Goal: Contribute content: Contribute content

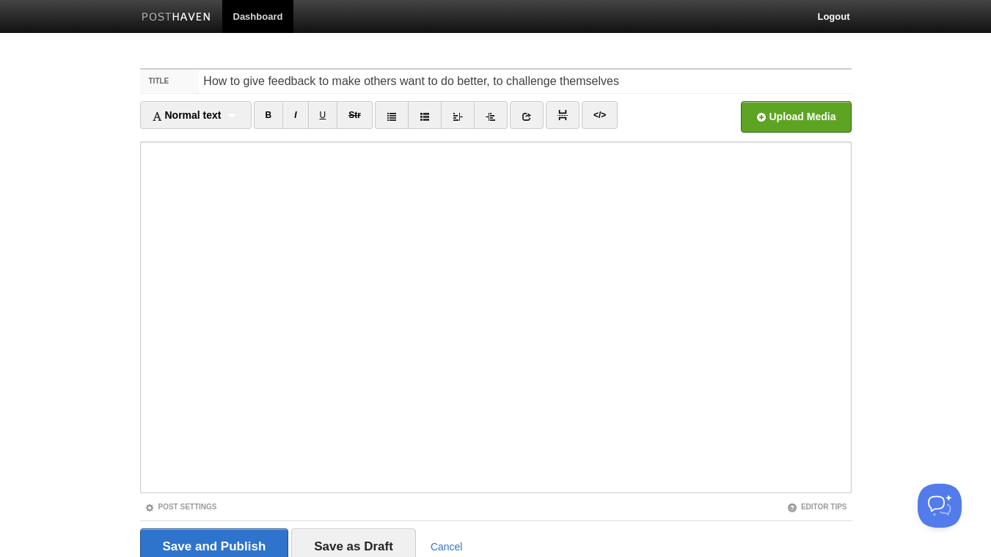
drag, startPoint x: 488, startPoint y: 81, endPoint x: 333, endPoint y: 80, distance: 154.8
click at [333, 80] on input "How to give feedback to make others want to do better, to challenge themselves" at bounding box center [525, 81] width 652 height 23
drag, startPoint x: 550, startPoint y: 79, endPoint x: 442, endPoint y: 81, distance: 107.8
click at [442, 81] on input "How to give feedback to help others improve, to challenge themselves" at bounding box center [525, 81] width 652 height 23
click at [268, 79] on input "How to give feedback to help others improve, grow and" at bounding box center [525, 81] width 652 height 23
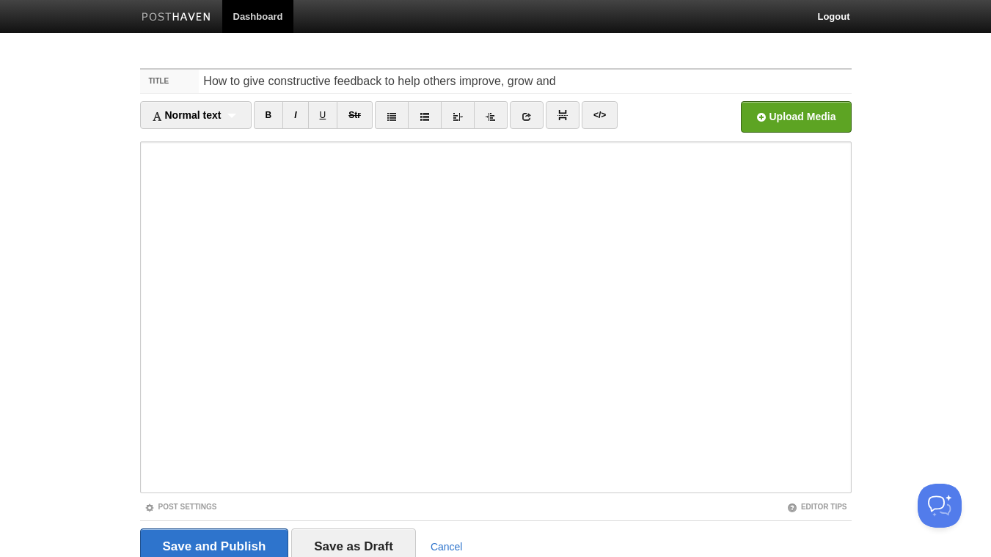
click at [560, 78] on input "How to give constructive feedback to help others improve, grow and" at bounding box center [525, 81] width 652 height 23
type input "How to give constructive feedback to help others improve, grow and believe in t…"
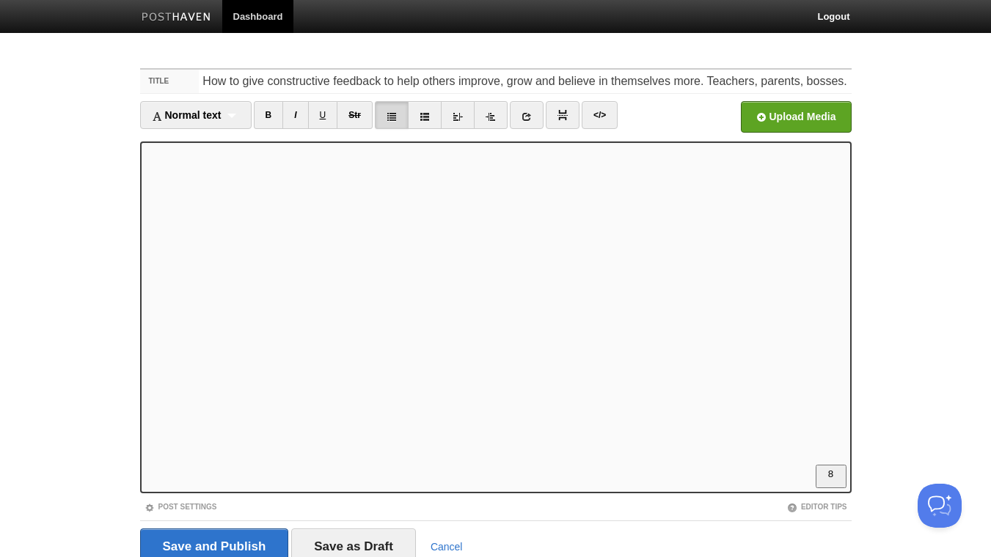
scroll to position [79, 0]
click at [535, 112] on link at bounding box center [527, 115] width 34 height 28
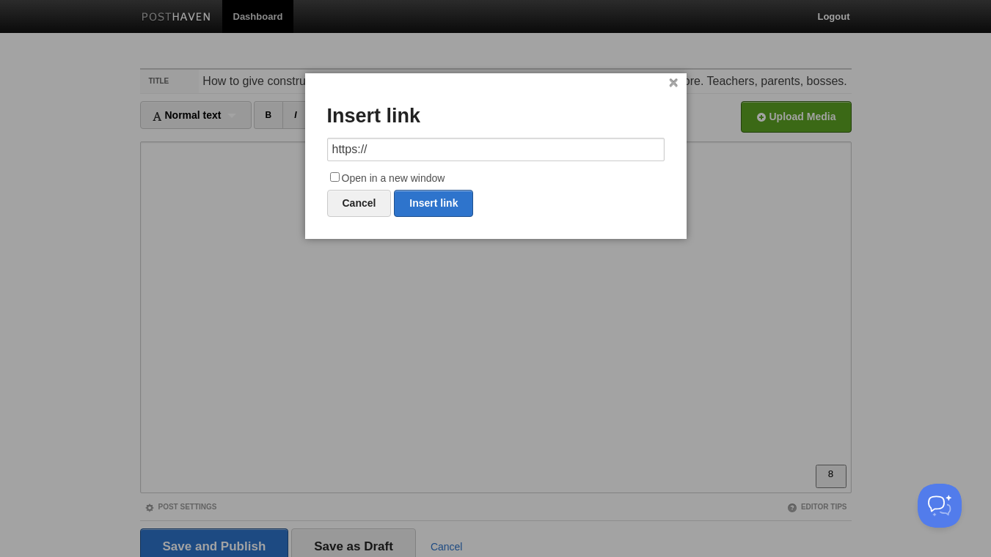
click at [553, 153] on input "https://" at bounding box center [495, 149] width 337 height 23
type input "[URL][DOMAIN_NAME]"
click at [340, 177] on input "Open in a new window" at bounding box center [335, 177] width 10 height 10
checkbox input "true"
click at [425, 204] on link "Insert link" at bounding box center [433, 203] width 79 height 27
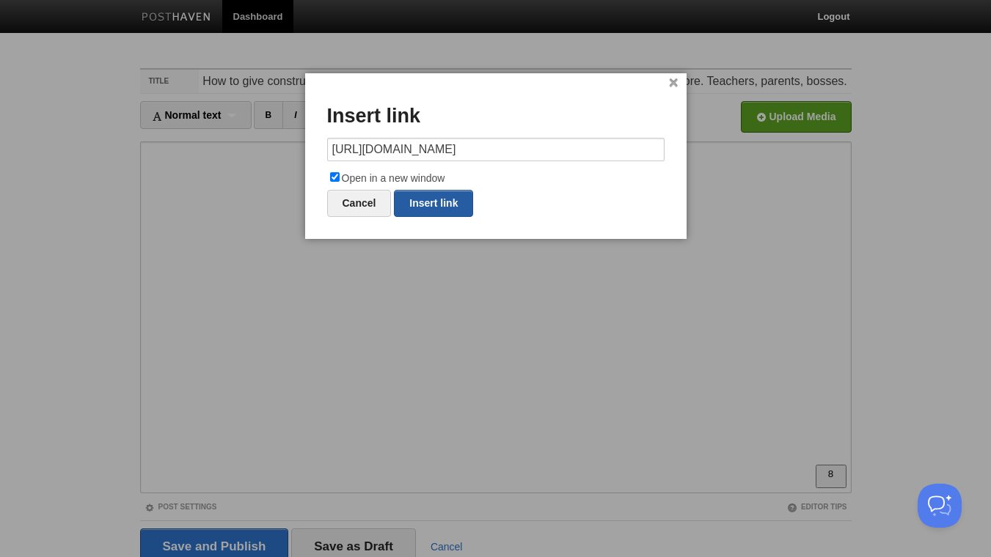
type input "https://"
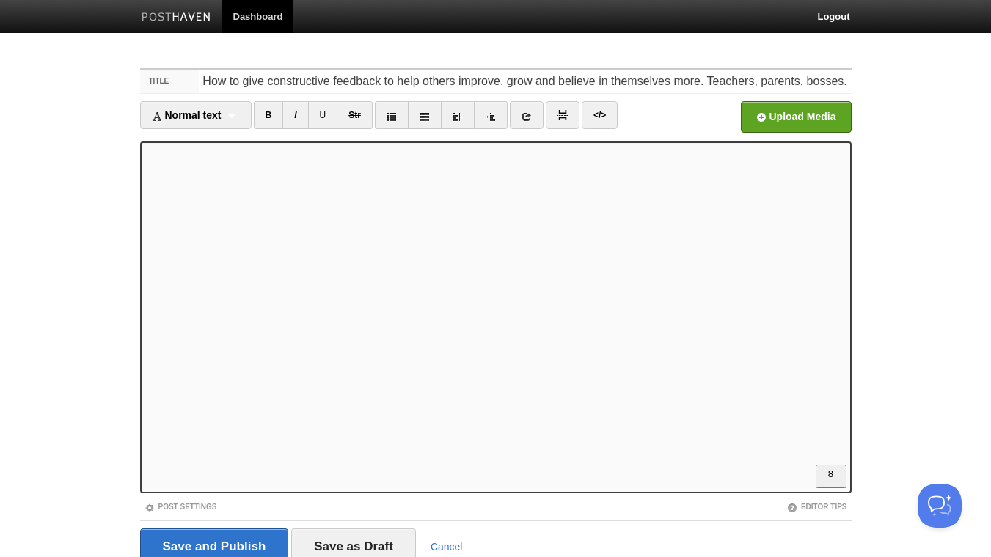
scroll to position [158, 0]
click at [300, 114] on link "I" at bounding box center [295, 115] width 26 height 28
click at [272, 118] on link "B" at bounding box center [269, 115] width 30 height 28
click at [230, 117] on div "Normal text Normal text Heading 1 Heading 2 Heading 3" at bounding box center [195, 115] width 111 height 28
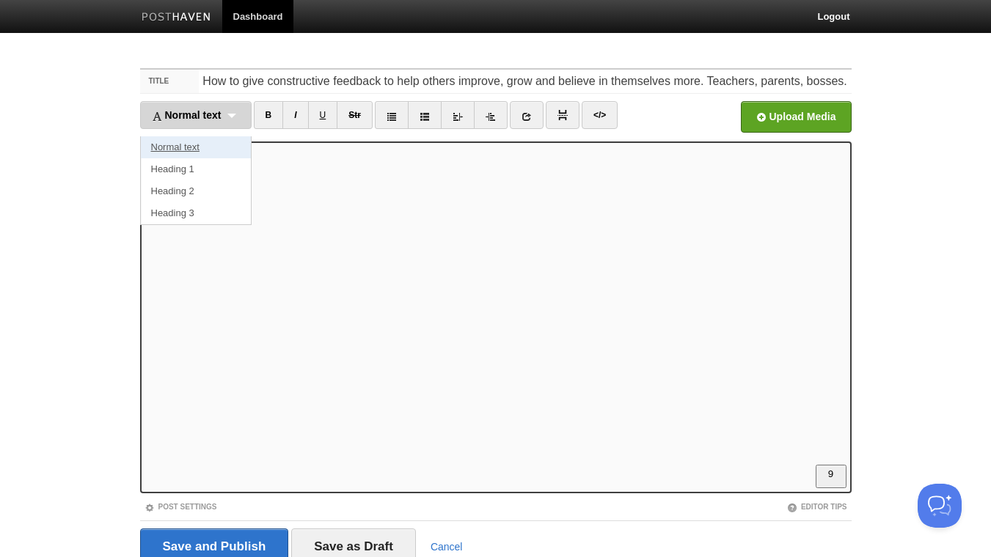
click at [224, 150] on link "Normal text" at bounding box center [196, 147] width 110 height 22
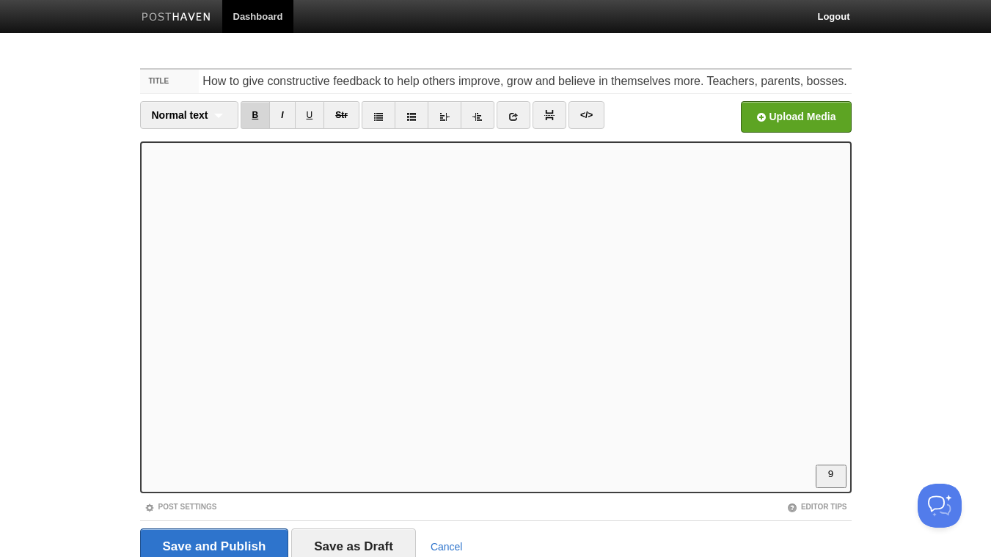
click at [249, 104] on link "B" at bounding box center [256, 115] width 30 height 28
click at [280, 119] on link "I" at bounding box center [282, 115] width 26 height 28
click at [214, 117] on div "Normal text Normal text Heading 1 Heading 2 Heading 3" at bounding box center [189, 115] width 98 height 28
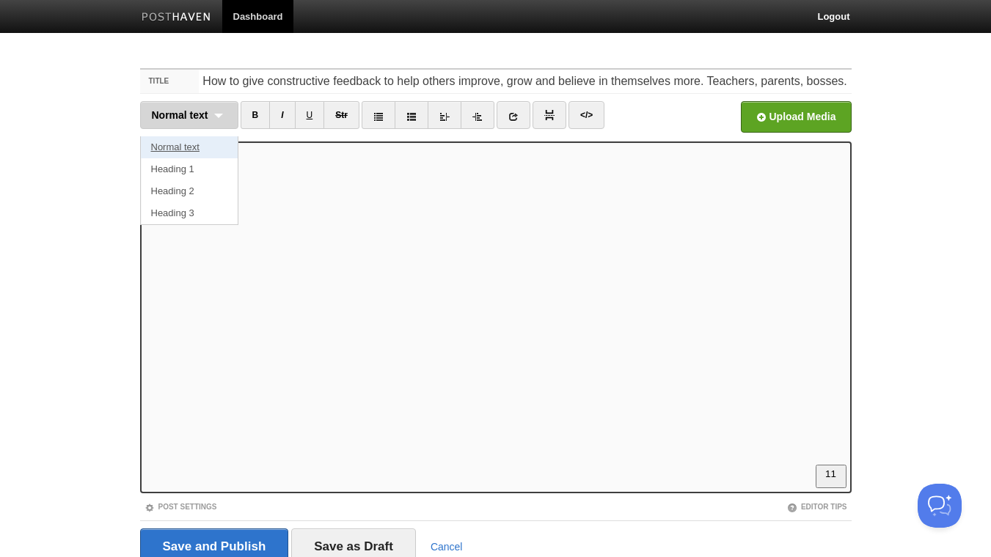
click at [202, 144] on link "Normal text" at bounding box center [189, 147] width 97 height 22
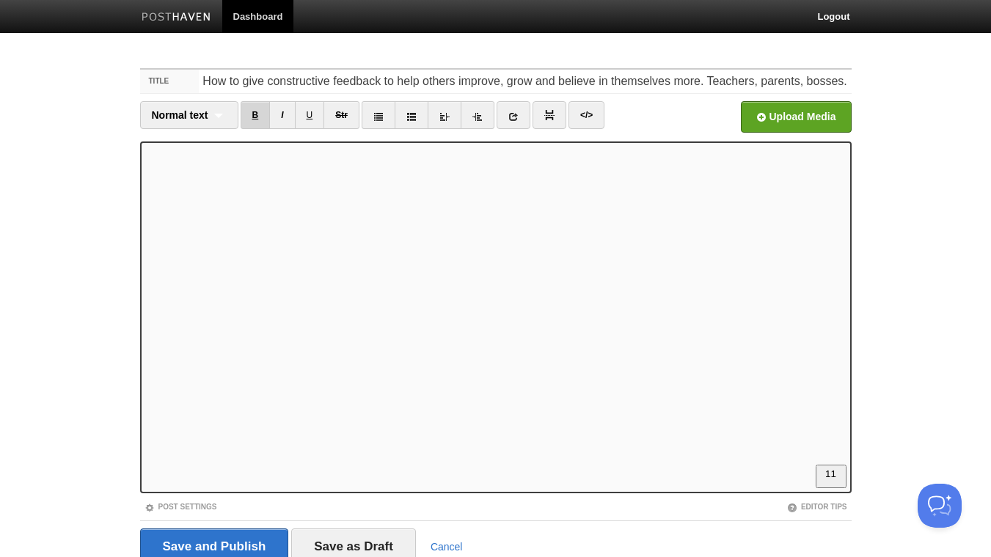
drag, startPoint x: 257, startPoint y: 114, endPoint x: 269, endPoint y: 113, distance: 12.6
click at [263, 114] on link "B" at bounding box center [256, 115] width 30 height 28
click at [281, 112] on link "I" at bounding box center [282, 115] width 26 height 28
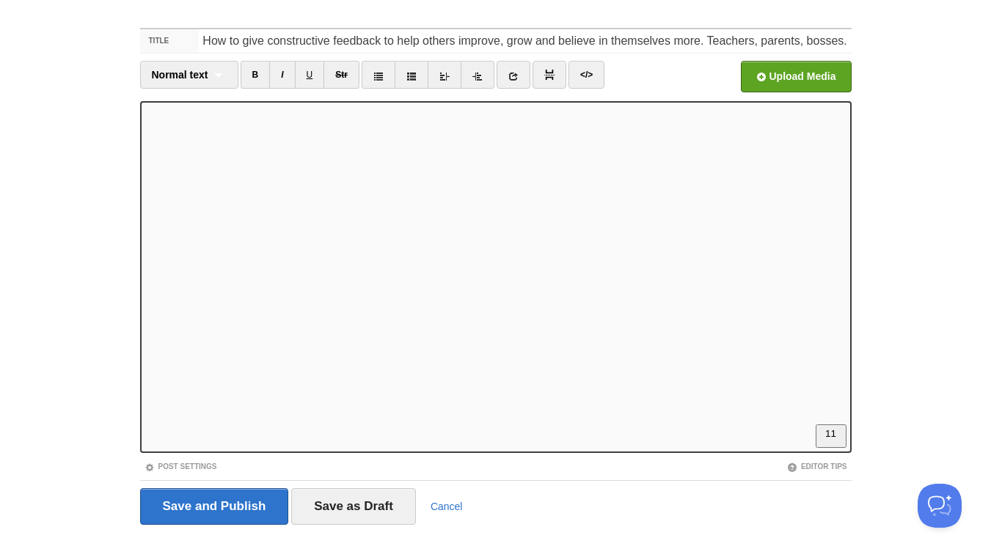
scroll to position [60, 0]
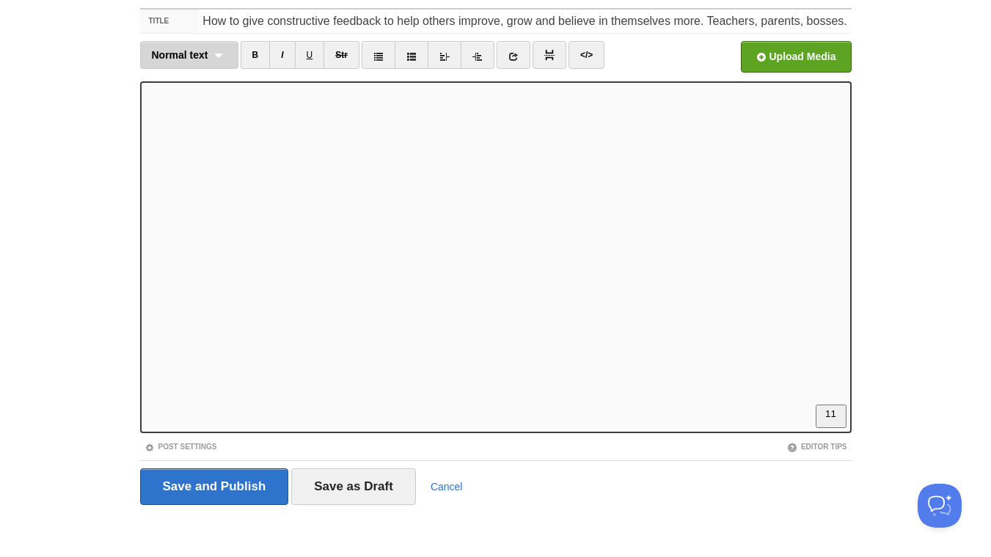
click at [213, 54] on div "Normal text Normal text Heading 1 Heading 2 Heading 3" at bounding box center [189, 55] width 98 height 28
click at [207, 91] on link "Normal text" at bounding box center [189, 87] width 97 height 22
click at [252, 55] on link "B" at bounding box center [256, 55] width 30 height 28
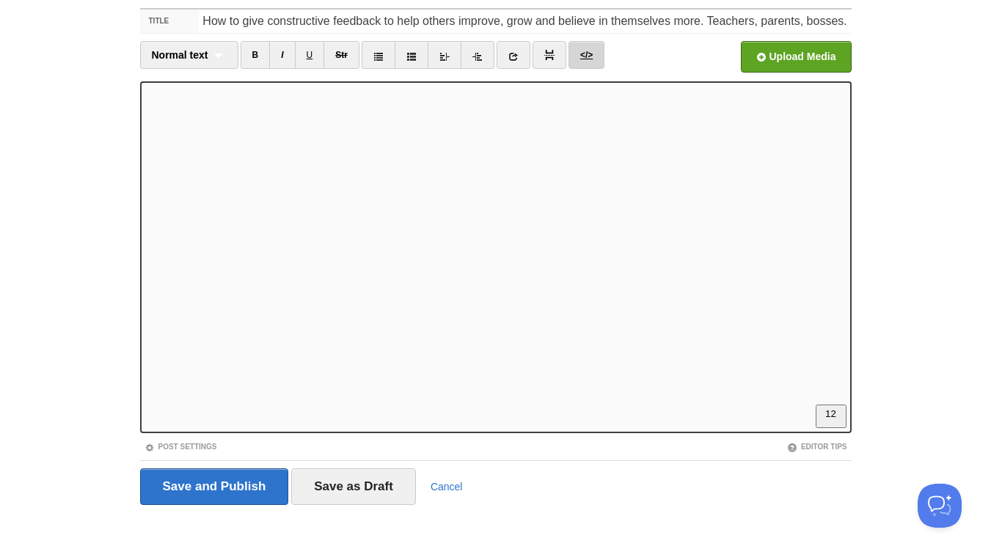
click at [585, 48] on link "</>" at bounding box center [586, 55] width 36 height 28
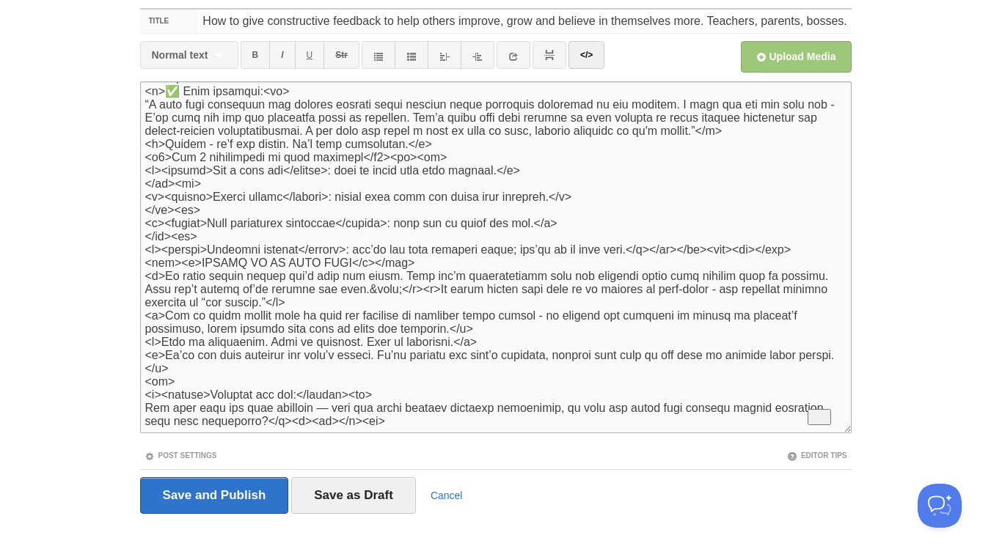
scroll to position [649, 0]
drag, startPoint x: 178, startPoint y: 380, endPoint x: 129, endPoint y: 379, distance: 48.4
click at [140, 379] on textarea "To enrich screen reader interactions, please activate Accessibility in Grammarl…" at bounding box center [495, 257] width 711 height 352
type textarea "<l>Ips dolorsi amet cons: adi elit seddo eiu temp in utlaboreet doloremag aliq.…"
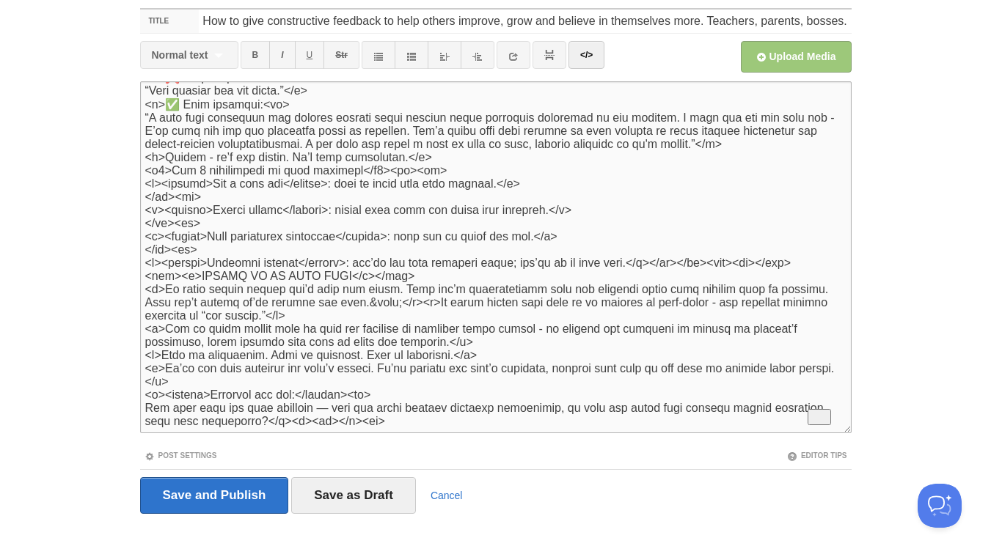
scroll to position [418, 0]
click at [585, 59] on link "</>" at bounding box center [586, 55] width 36 height 28
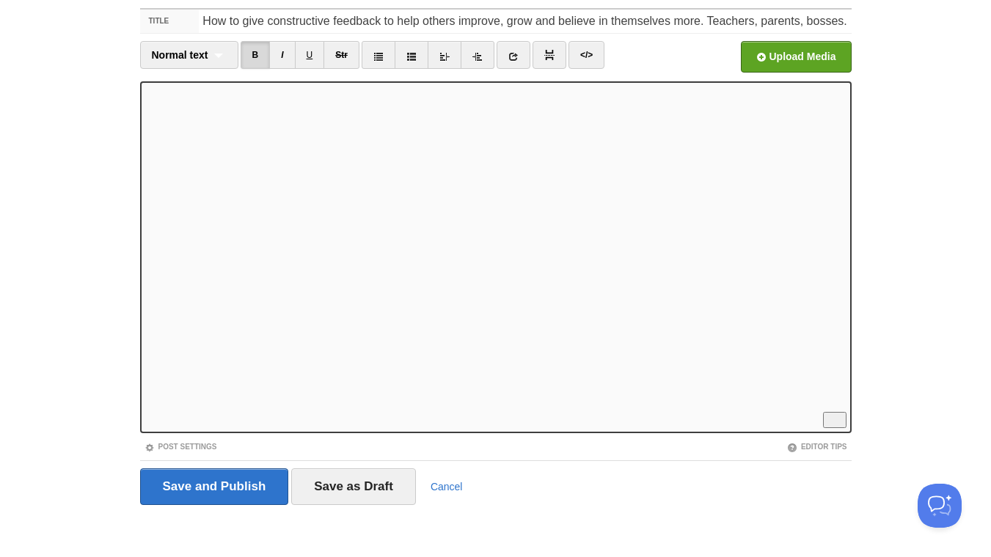
scroll to position [404, 0]
click at [260, 54] on link "B" at bounding box center [256, 55] width 30 height 28
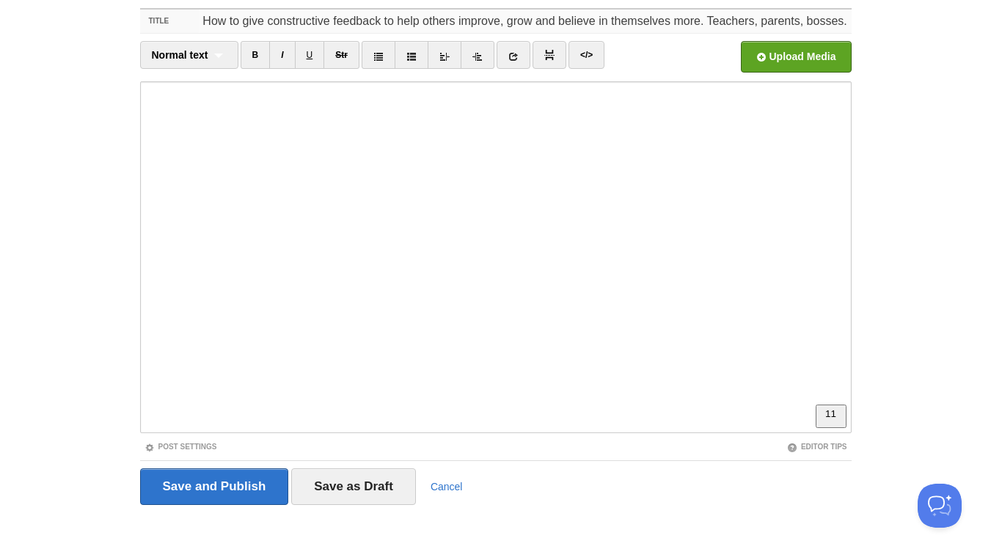
click at [456, 20] on input "How to give constructive feedback to help others improve, grow and believe in t…" at bounding box center [525, 21] width 652 height 23
drag, startPoint x: 560, startPoint y: 21, endPoint x: 700, endPoint y: 21, distance: 140.8
click at [700, 21] on input "How to give constructive feedback to help others improve, grow and believe in t…" at bounding box center [525, 21] width 652 height 23
drag, startPoint x: 204, startPoint y: 20, endPoint x: 869, endPoint y: 25, distance: 665.3
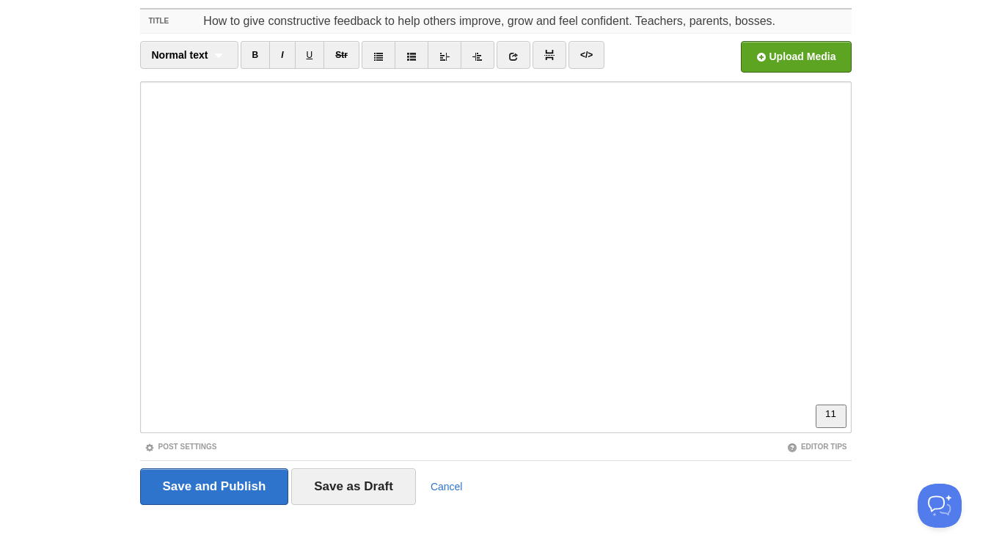
click at [851, 25] on input "How to give constructive feedback to help others improve, grow and feel confide…" at bounding box center [525, 21] width 652 height 23
click at [660, 22] on input "How to give constructive feedback to help others improve, grow and feel confide…" at bounding box center [525, 21] width 652 height 23
drag, startPoint x: 632, startPoint y: 21, endPoint x: 654, endPoint y: 15, distance: 23.0
click at [632, 22] on input "How to give constructive feedback to help others improve, grow and feel confide…" at bounding box center [525, 21] width 652 height 23
click at [205, 16] on input "How to give constructive feedback to help others improve, grow and feel confide…" at bounding box center [525, 21] width 652 height 23
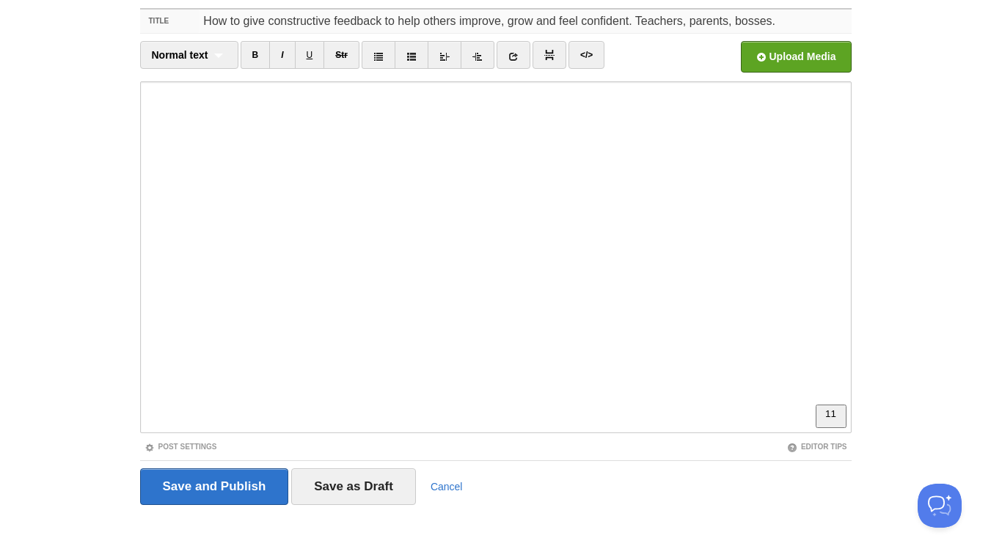
click at [202, 19] on input "How to give constructive feedback to help others improve, grow and feel confide…" at bounding box center [525, 21] width 652 height 23
drag, startPoint x: 766, startPoint y: 20, endPoint x: 704, endPoint y: 31, distance: 62.6
click at [704, 31] on input "Feedback mistake that kills motivation, decreases confidence, makes other doubt…" at bounding box center [525, 21] width 652 height 23
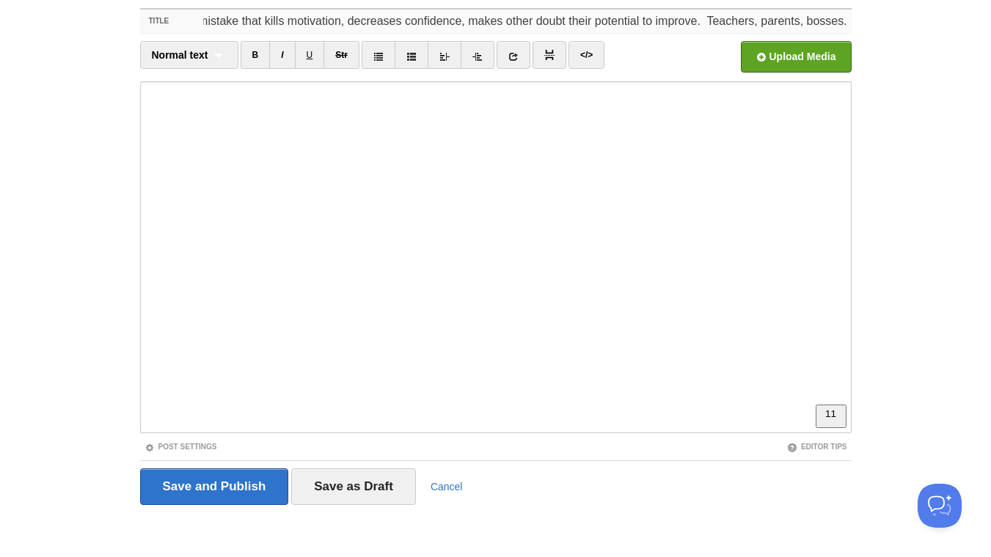
click at [530, 23] on input "Feedback mistake that kills motivation, decreases confidence, makes other doubt…" at bounding box center [525, 21] width 652 height 23
click at [532, 21] on input "Feedback mistake that kills motivation, decreases confidence, makes other doubt…" at bounding box center [525, 21] width 652 height 23
click at [459, 20] on input "Feedback mistake that kills motivation, decreases confidence, makes others doub…" at bounding box center [525, 21] width 652 height 23
click at [767, 63] on input "Open in a new window" at bounding box center [353, 60] width 1111 height 75
click at [340, 23] on input "Feedback mistake that kills motivation, decreases confidence, makes others doub…" at bounding box center [525, 21] width 652 height 23
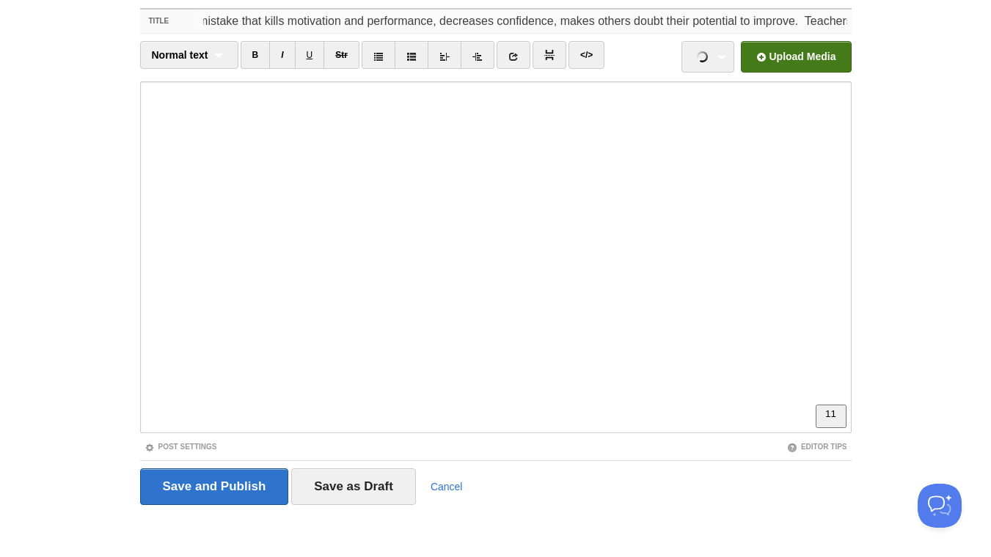
type input "Feedback mistake that kills motivation and performance, decreases confidence, m…"
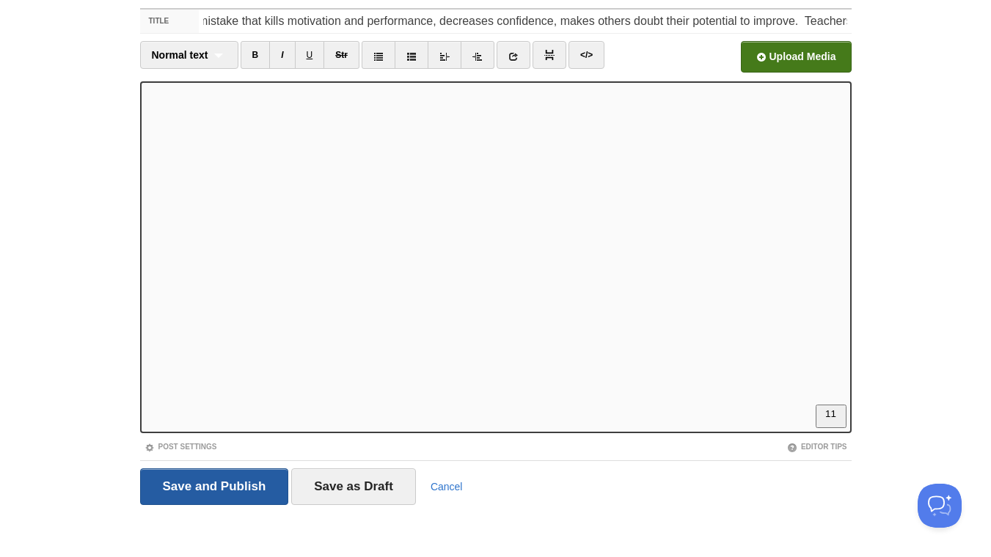
scroll to position [757, 0]
click at [241, 484] on input "Save and Publish" at bounding box center [214, 487] width 149 height 37
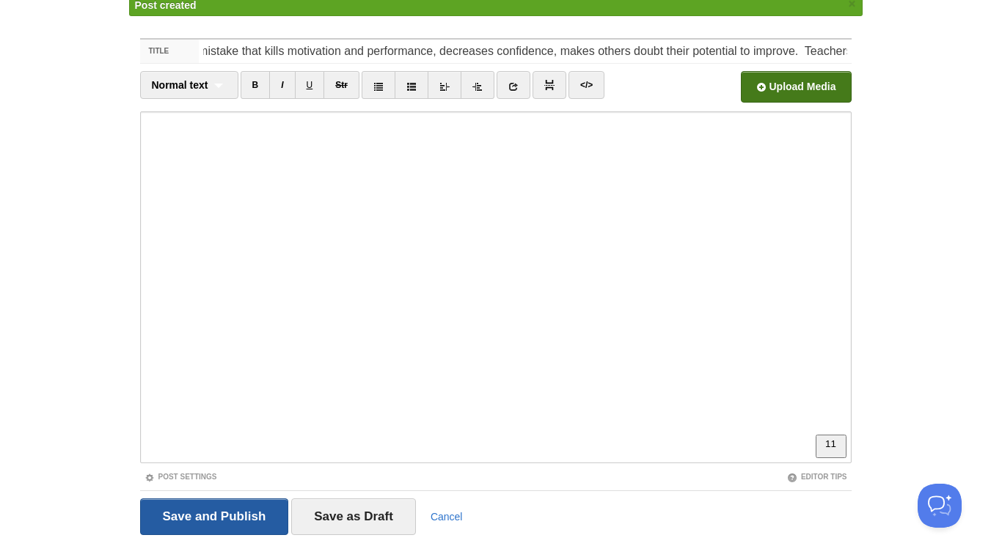
scroll to position [55, 0]
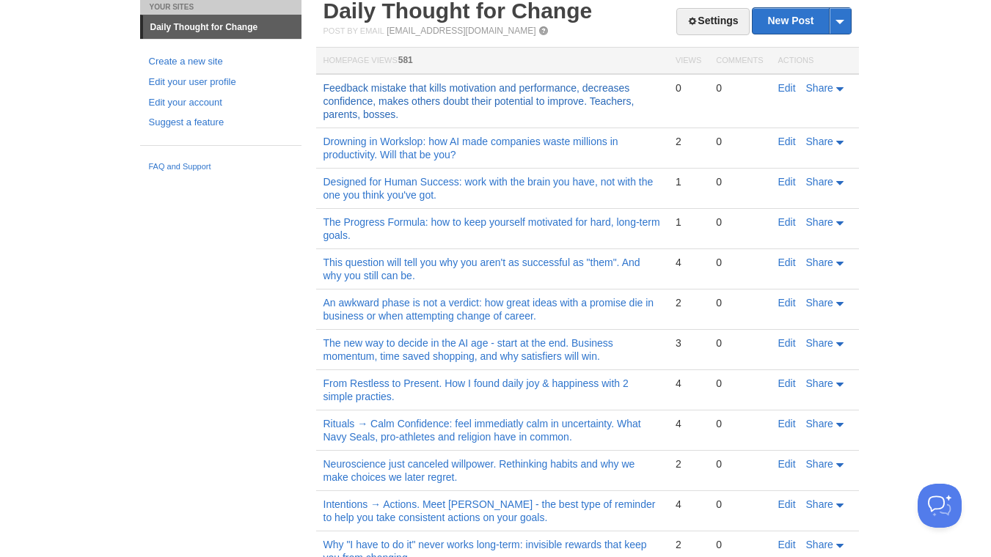
click at [483, 102] on link "Feedback mistake that kills motivation and performance, decreases confidence, m…" at bounding box center [478, 101] width 311 height 38
